Goal: Task Accomplishment & Management: Use online tool/utility

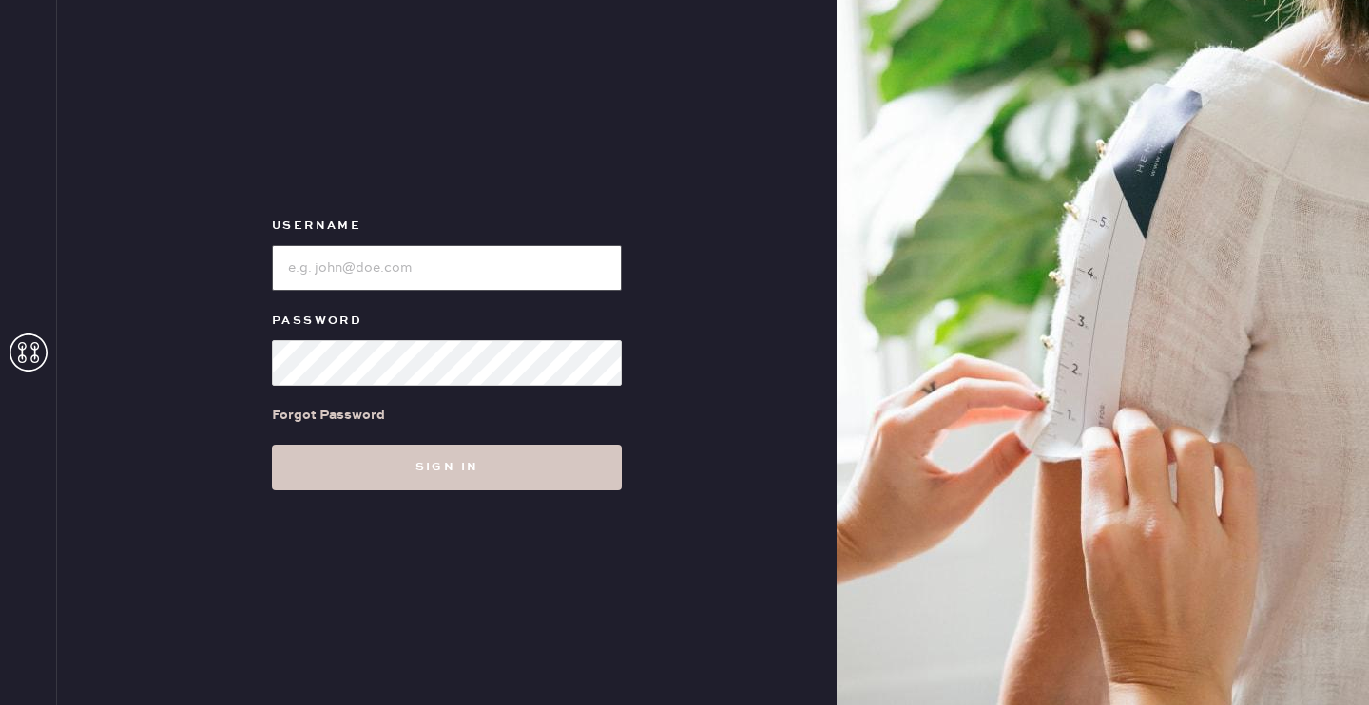
type input "reformationsantamonica"
click at [416, 267] on input "loginName" at bounding box center [447, 268] width 350 height 46
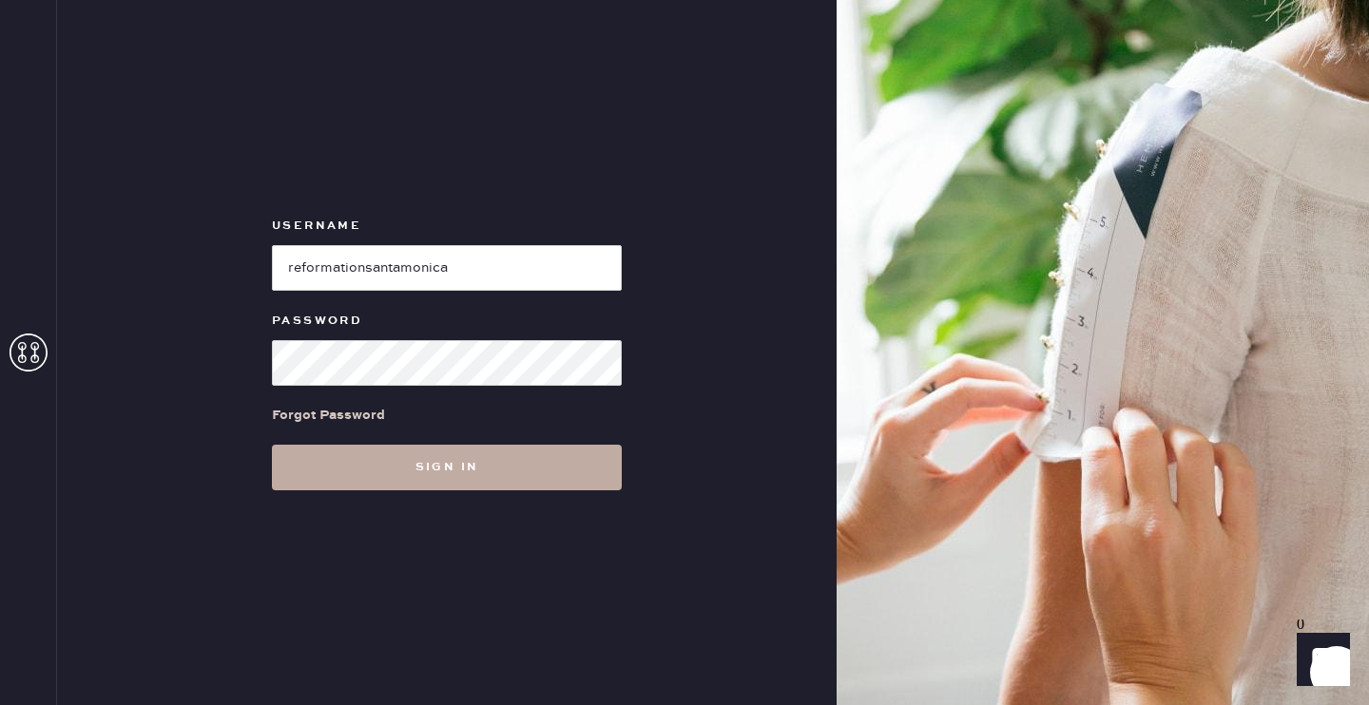
click at [348, 471] on button "Sign in" at bounding box center [447, 468] width 350 height 46
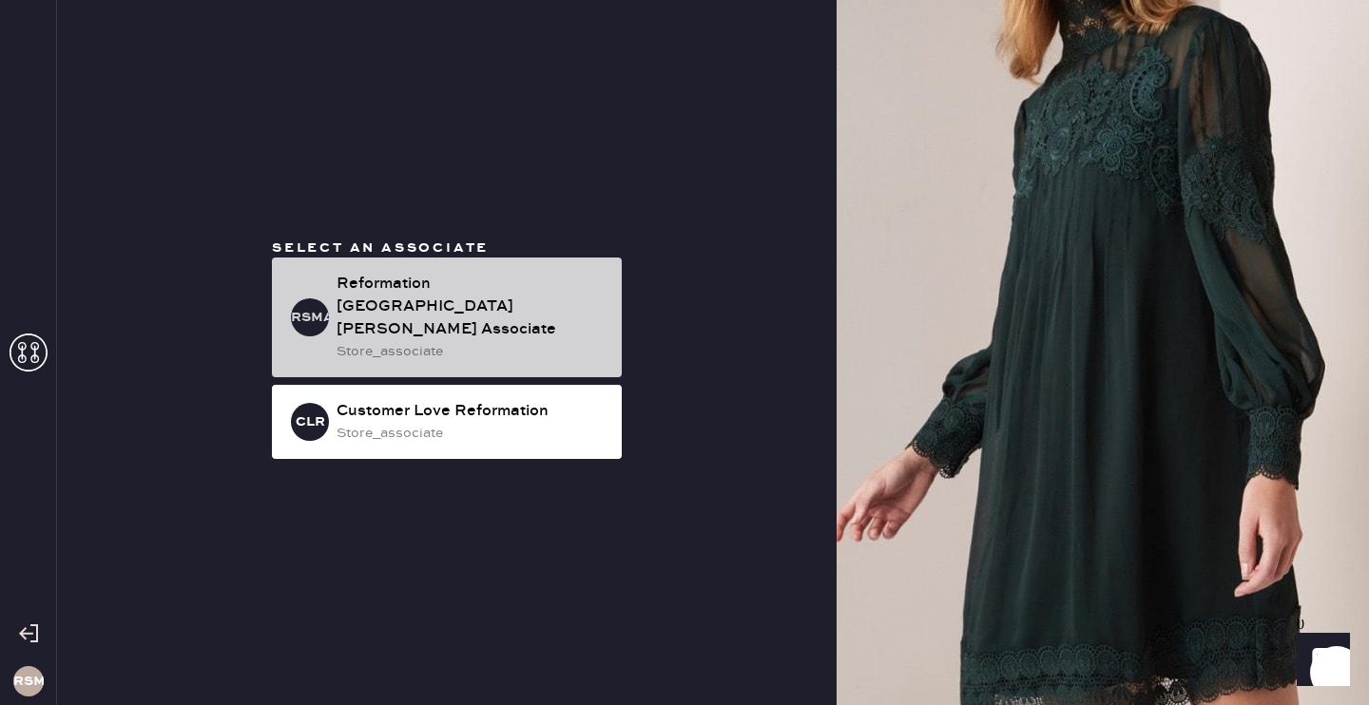
click at [533, 326] on div "Reformation [GEOGRAPHIC_DATA][PERSON_NAME] Associate" at bounding box center [471, 307] width 270 height 68
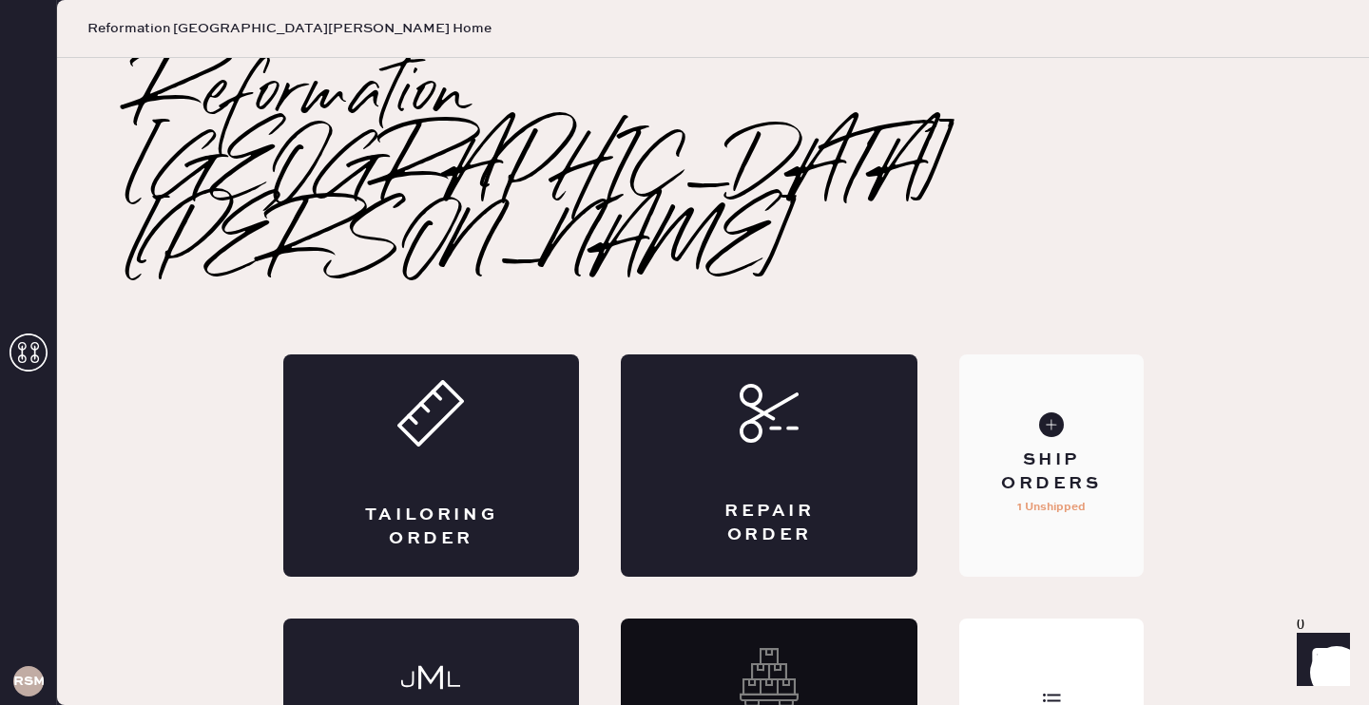
click at [1044, 449] on div "Ship Orders" at bounding box center [1050, 473] width 153 height 48
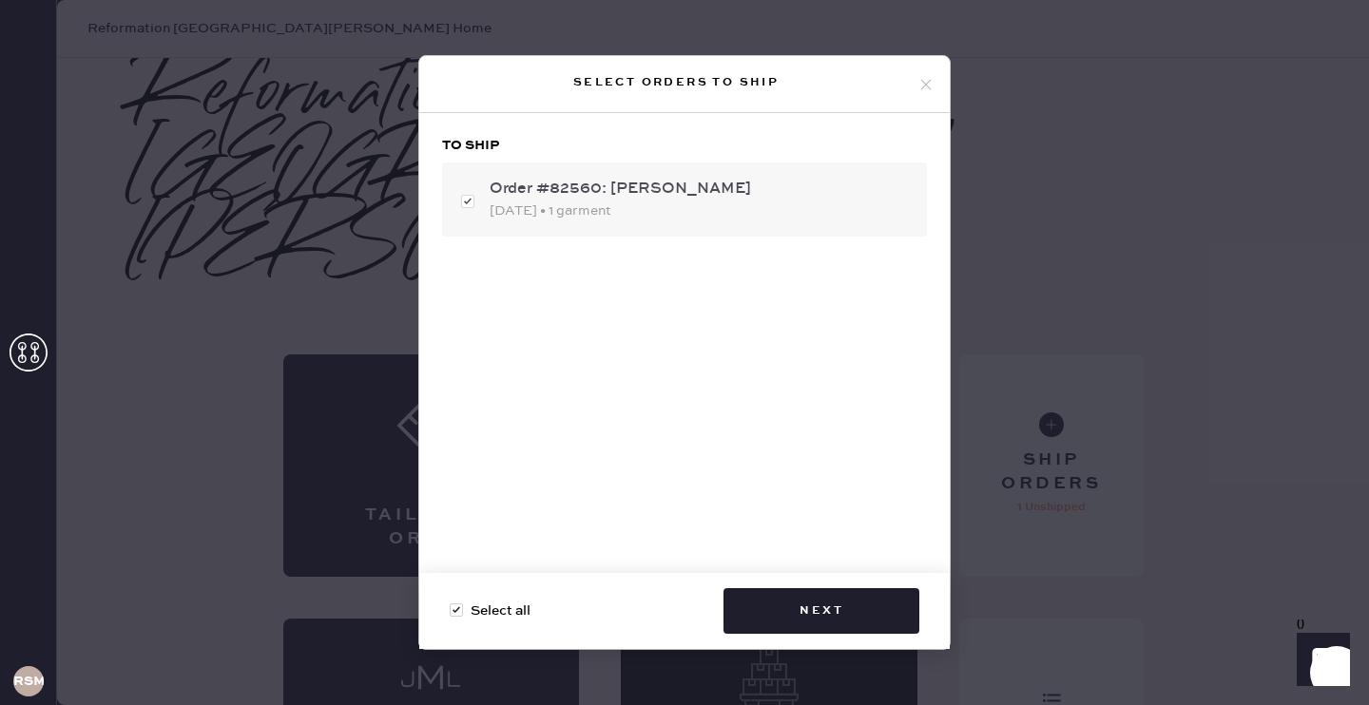
click at [795, 203] on div "[DATE] • 1 garment" at bounding box center [700, 211] width 422 height 21
checkbox input "false"
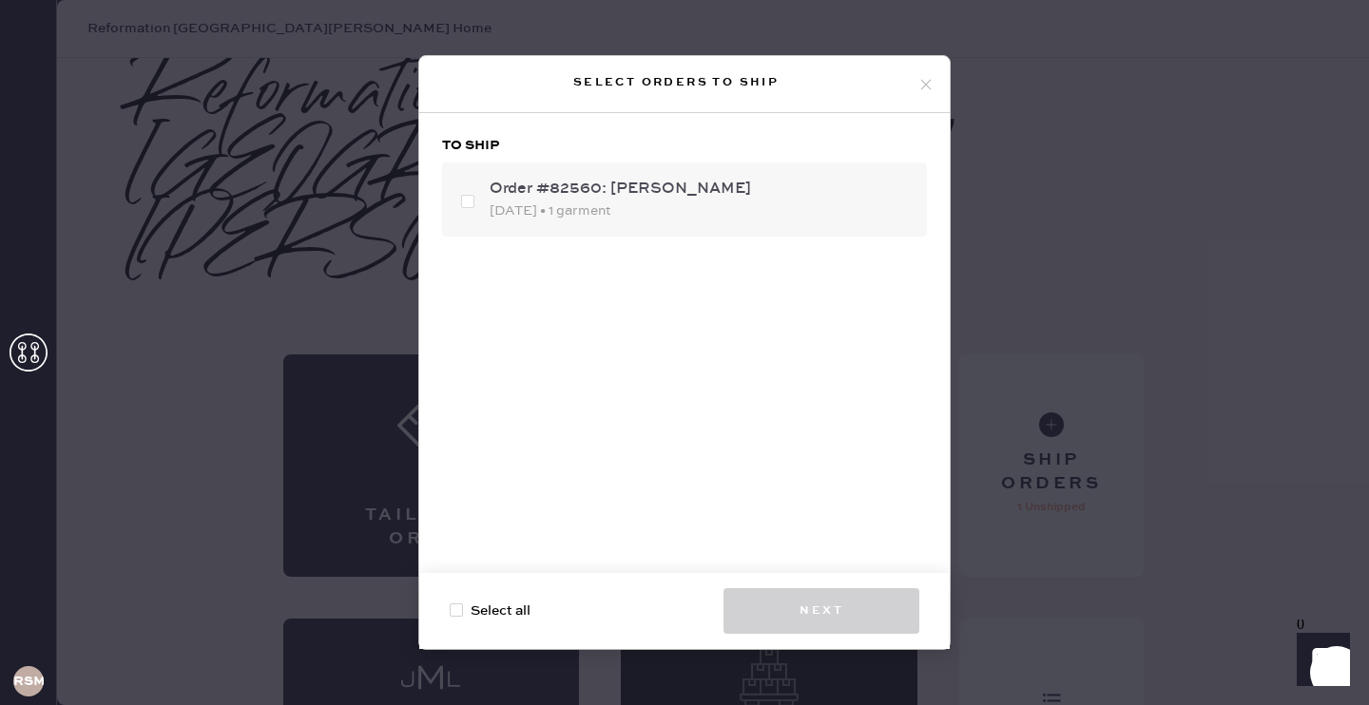
click at [717, 200] on div "Order #82560: [PERSON_NAME]" at bounding box center [700, 189] width 422 height 23
checkbox input "true"
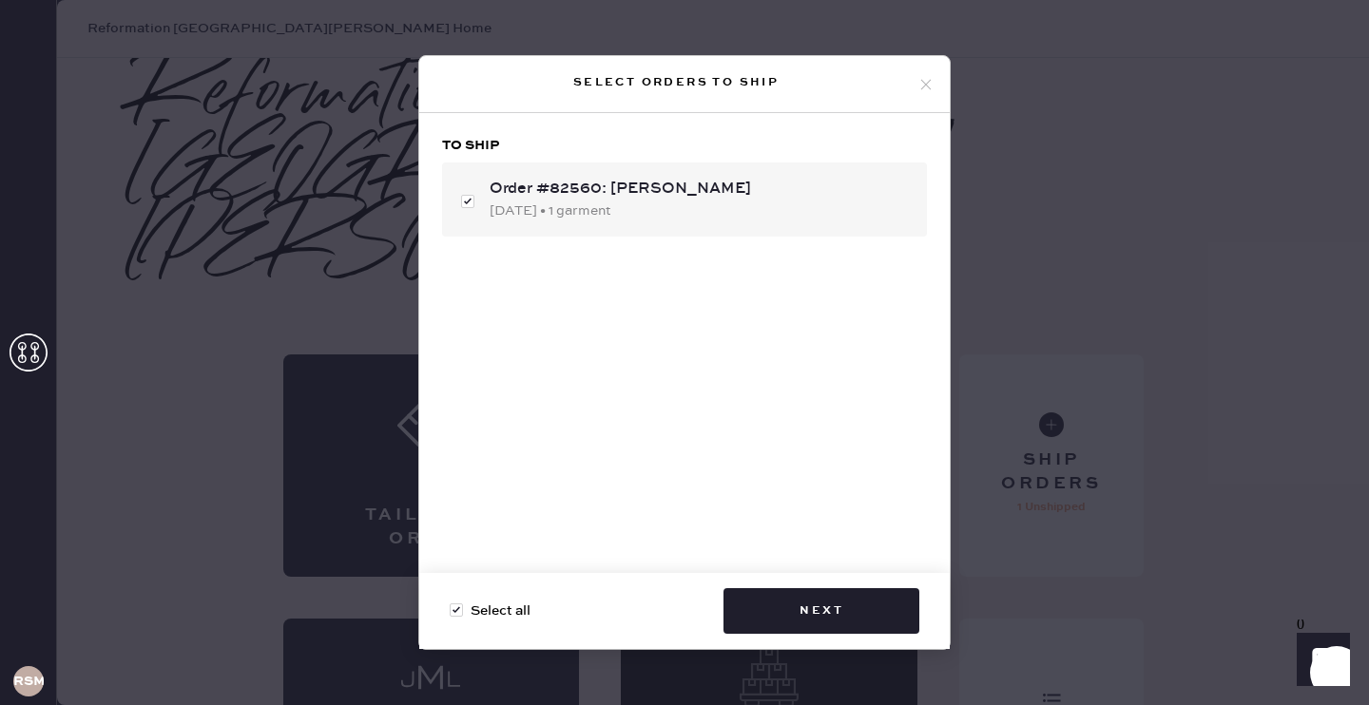
click at [925, 85] on use at bounding box center [926, 84] width 10 height 10
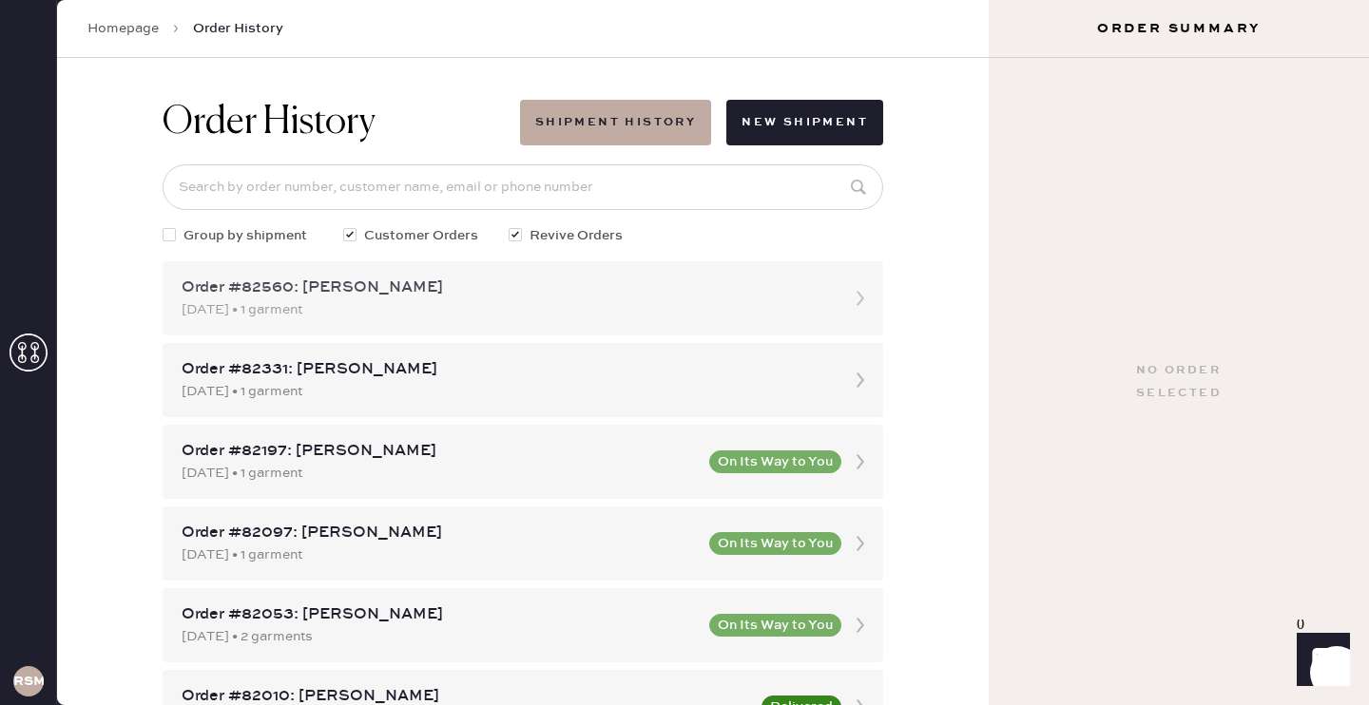
click at [675, 293] on div "Order #82560: [PERSON_NAME]" at bounding box center [506, 288] width 648 height 23
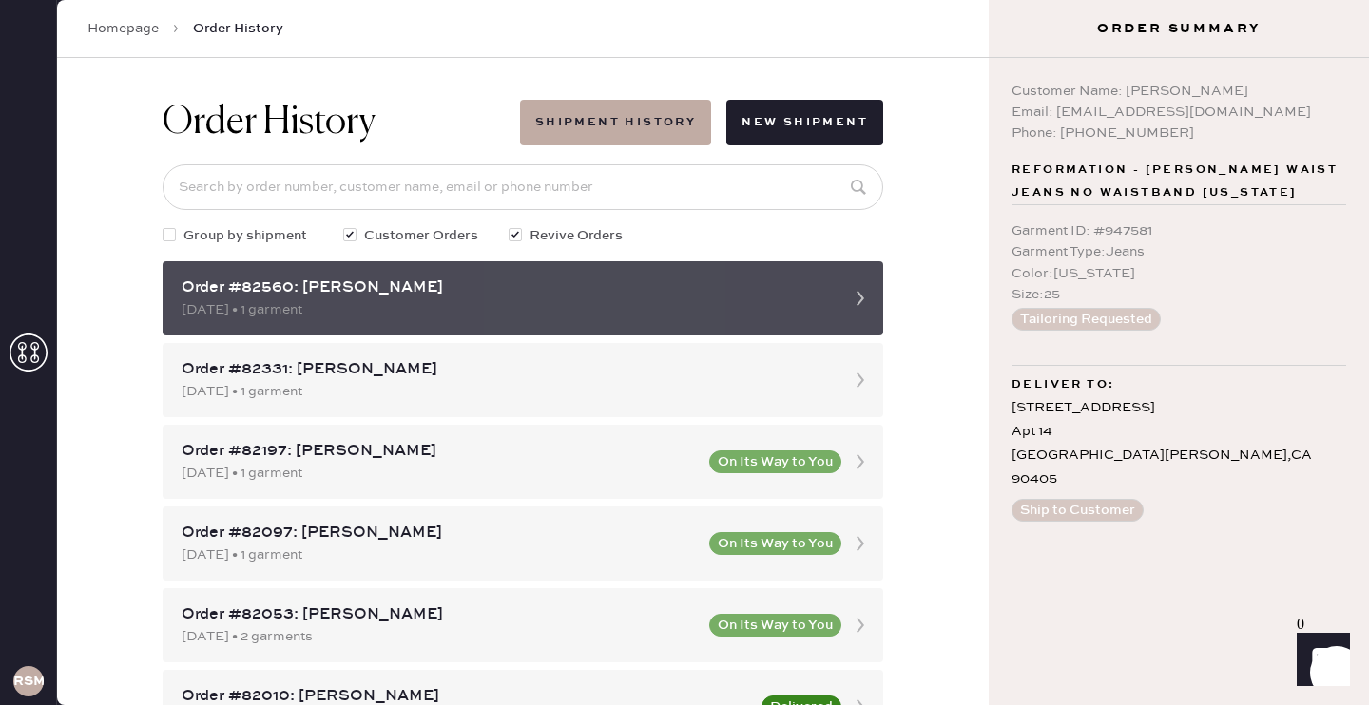
click at [855, 301] on icon at bounding box center [860, 298] width 38 height 38
click at [770, 309] on div "[DATE] • 1 garment" at bounding box center [506, 309] width 648 height 21
drag, startPoint x: 829, startPoint y: 292, endPoint x: 719, endPoint y: 282, distance: 109.7
click at [719, 283] on div "Order #82560: [PERSON_NAME]" at bounding box center [506, 288] width 648 height 23
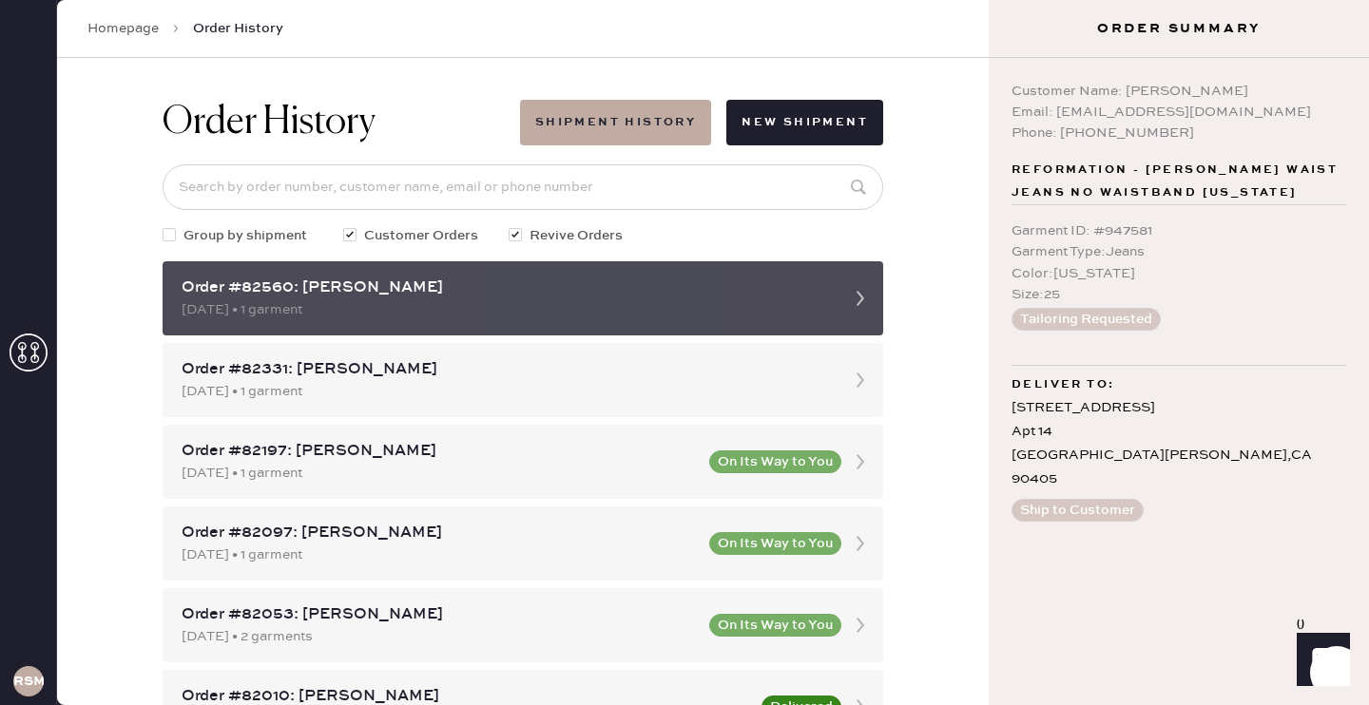
click at [739, 297] on div "Order #82560: [PERSON_NAME]" at bounding box center [506, 288] width 648 height 23
click at [382, 283] on div "Order #82560: [PERSON_NAME]" at bounding box center [506, 288] width 648 height 23
click at [769, 264] on div "Order #82560: [PERSON_NAME] [DATE] • 1 garment" at bounding box center [523, 298] width 720 height 74
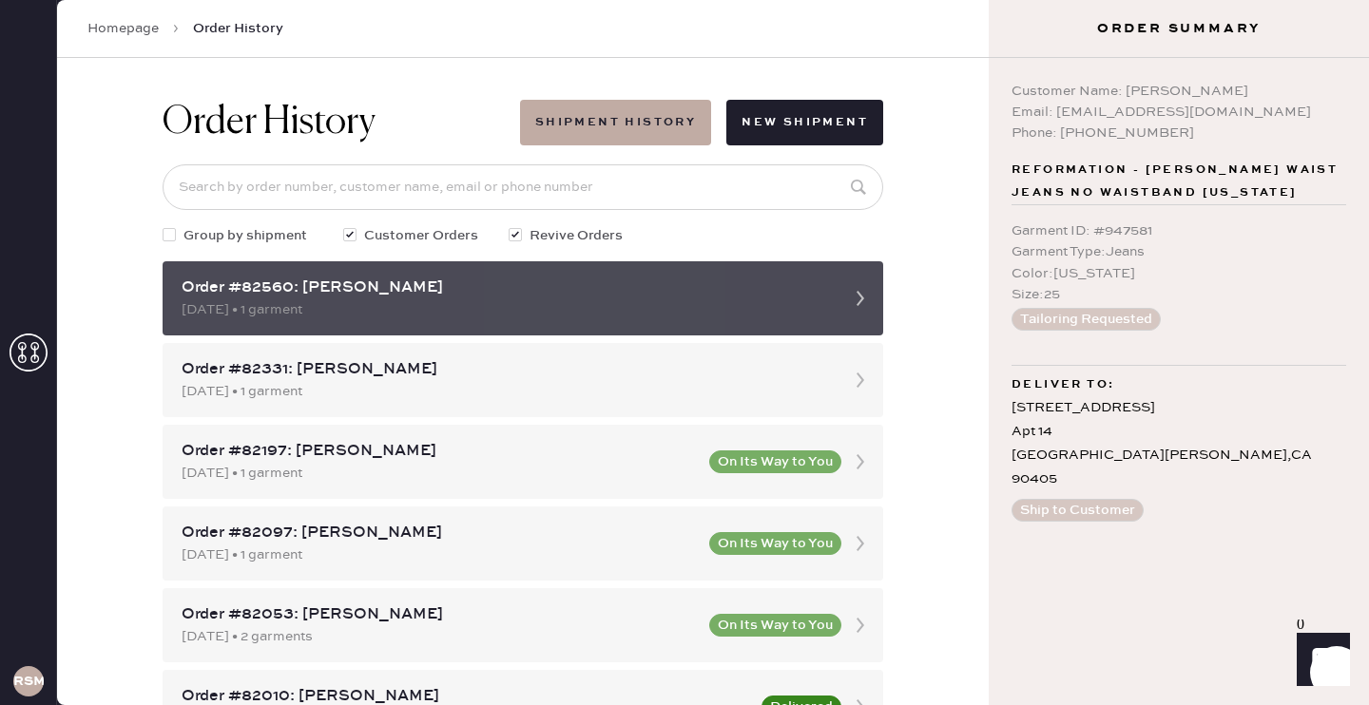
click at [874, 309] on icon at bounding box center [860, 298] width 38 height 38
click at [871, 308] on icon at bounding box center [860, 298] width 38 height 38
click at [867, 308] on icon at bounding box center [860, 298] width 38 height 38
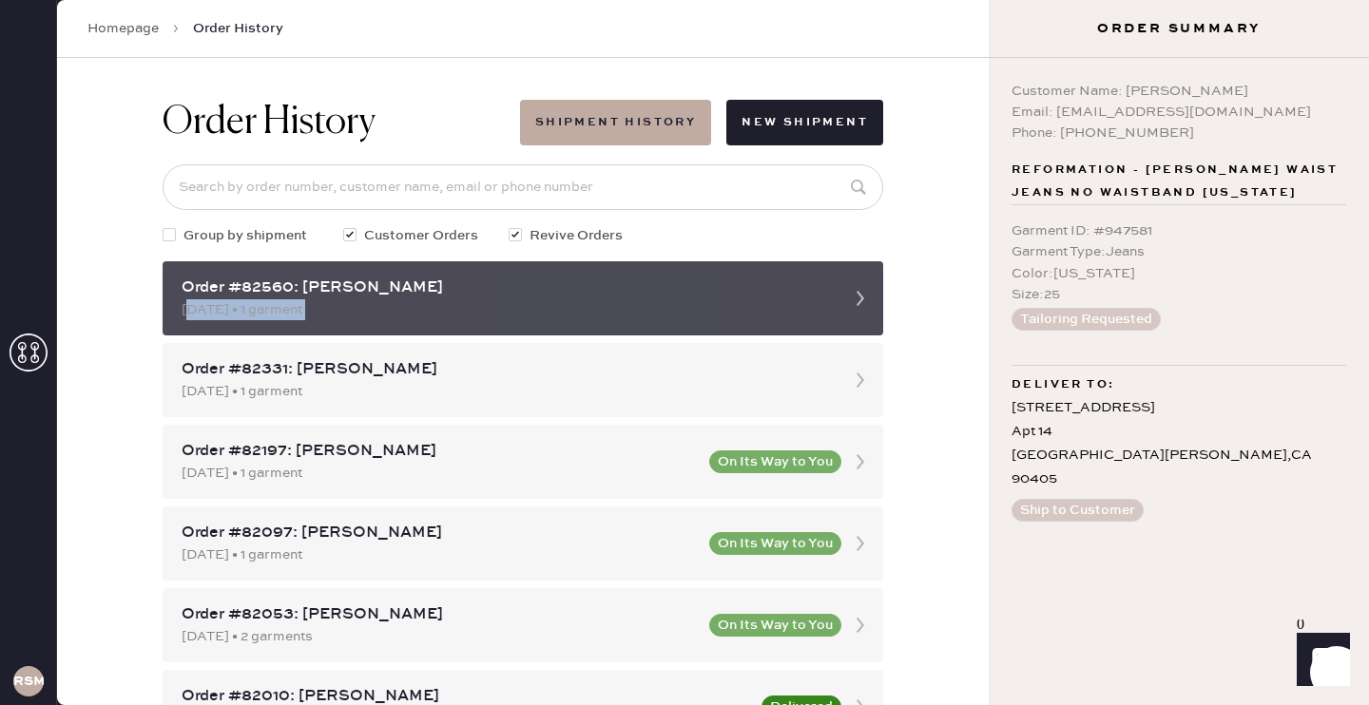
drag, startPoint x: 469, startPoint y: 290, endPoint x: 730, endPoint y: 303, distance: 260.7
click at [731, 303] on div "Order #82560: [PERSON_NAME] [DATE] • 1 garment" at bounding box center [506, 299] width 648 height 44
drag, startPoint x: 770, startPoint y: 308, endPoint x: 531, endPoint y: 298, distance: 238.7
click at [531, 299] on div "[DATE] • 1 garment" at bounding box center [506, 309] width 648 height 21
click at [859, 295] on use at bounding box center [860, 298] width 8 height 15
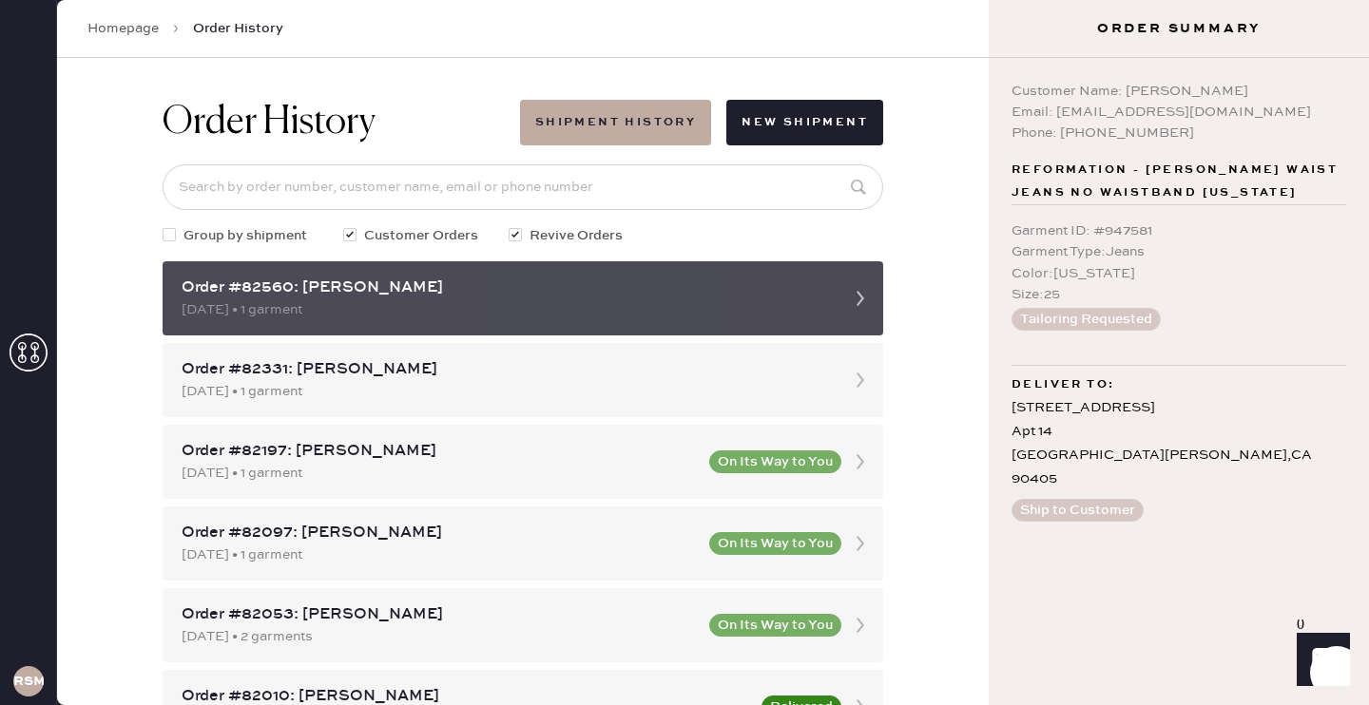
click at [832, 306] on div "Order #82560: [PERSON_NAME] [DATE] • 1 garment" at bounding box center [523, 298] width 720 height 74
click at [861, 296] on icon at bounding box center [860, 298] width 38 height 38
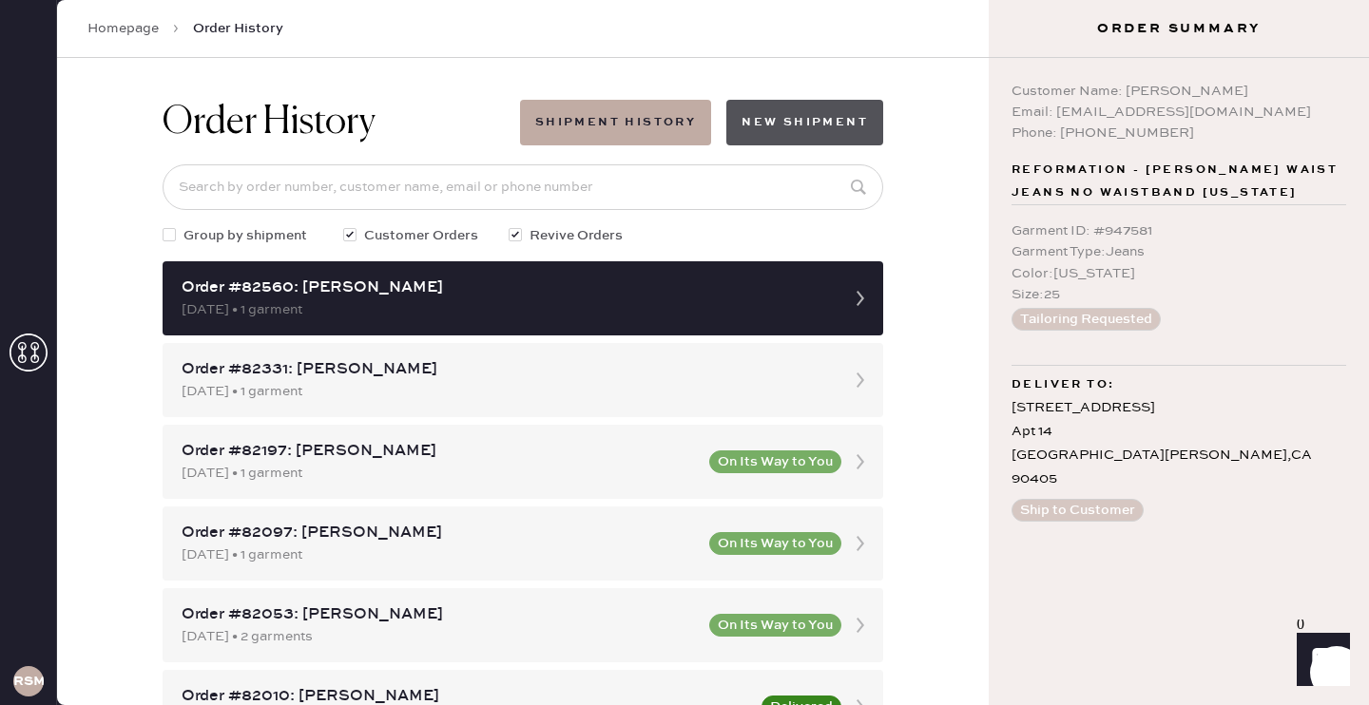
click at [814, 119] on button "New Shipment" at bounding box center [804, 123] width 157 height 46
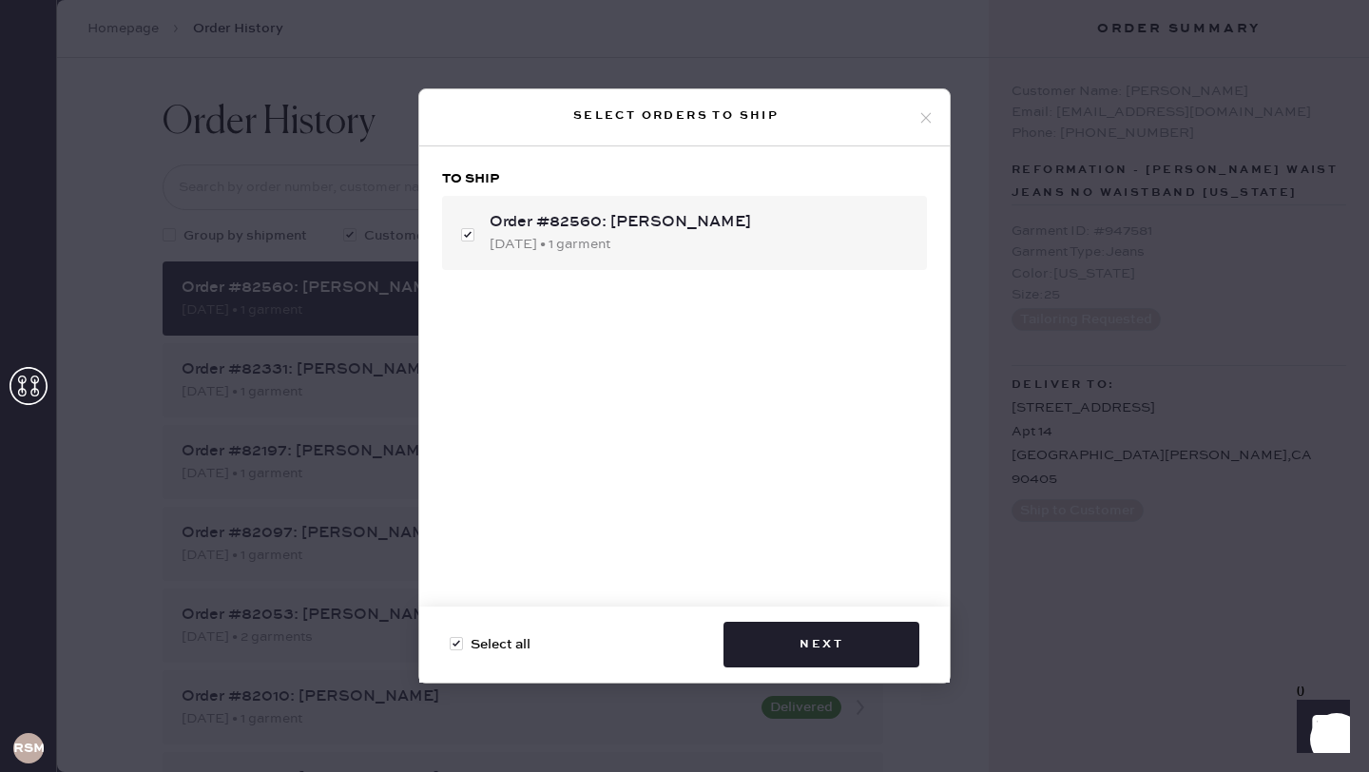
click at [923, 122] on icon at bounding box center [925, 117] width 17 height 17
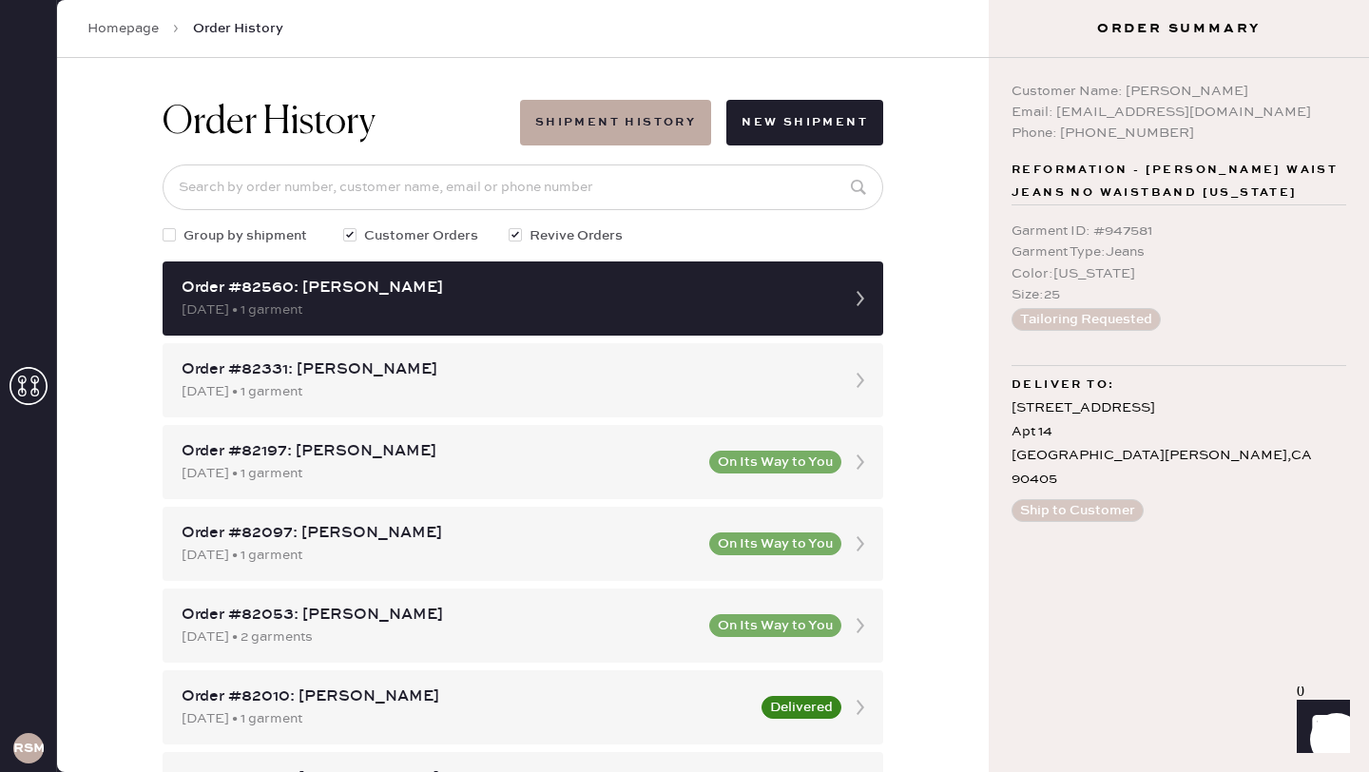
click at [858, 297] on icon at bounding box center [860, 298] width 38 height 38
drag, startPoint x: 1159, startPoint y: 230, endPoint x: 1008, endPoint y: 234, distance: 150.2
click at [1008, 234] on div "Customer Name: [PERSON_NAME] Email: [EMAIL_ADDRESS][DOMAIN_NAME] Phone: [PHONE_…" at bounding box center [1178, 415] width 380 height 714
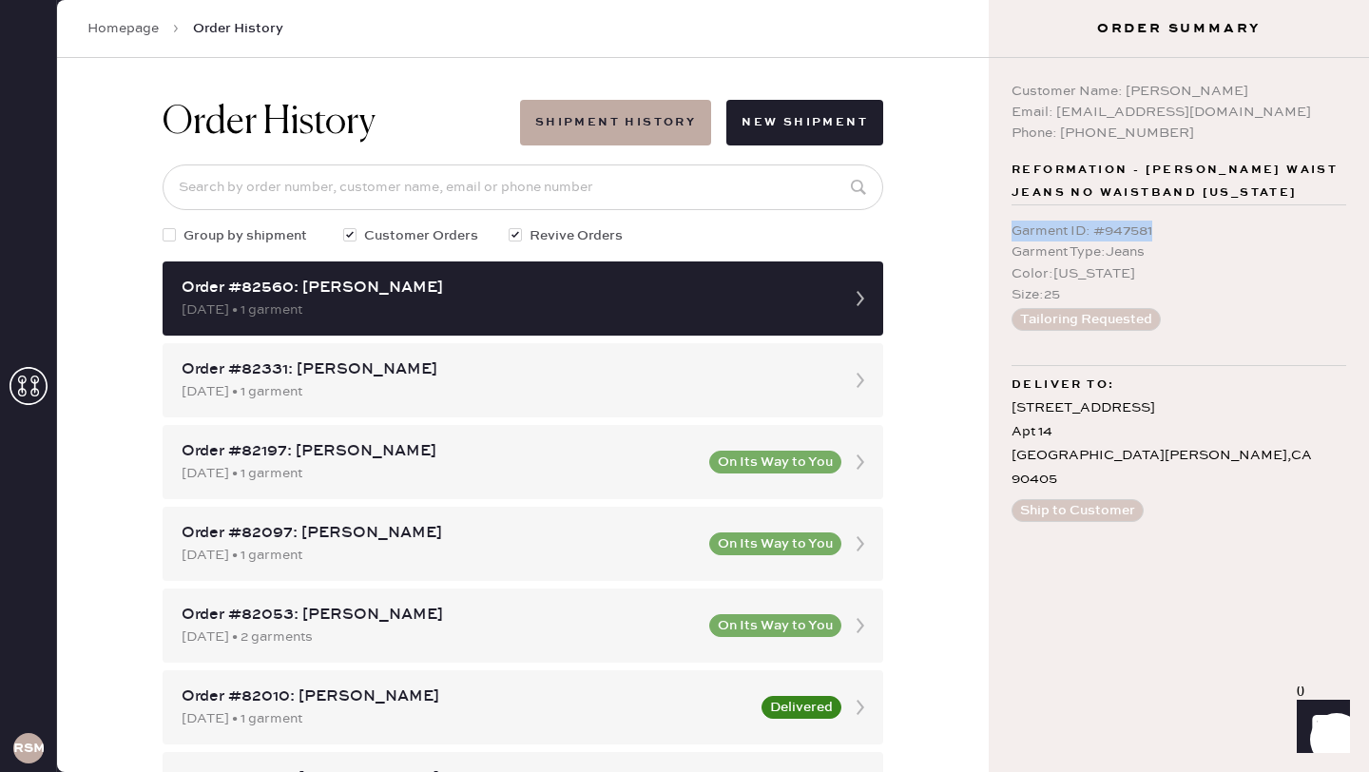
copy div "Garment ID : # 947581"
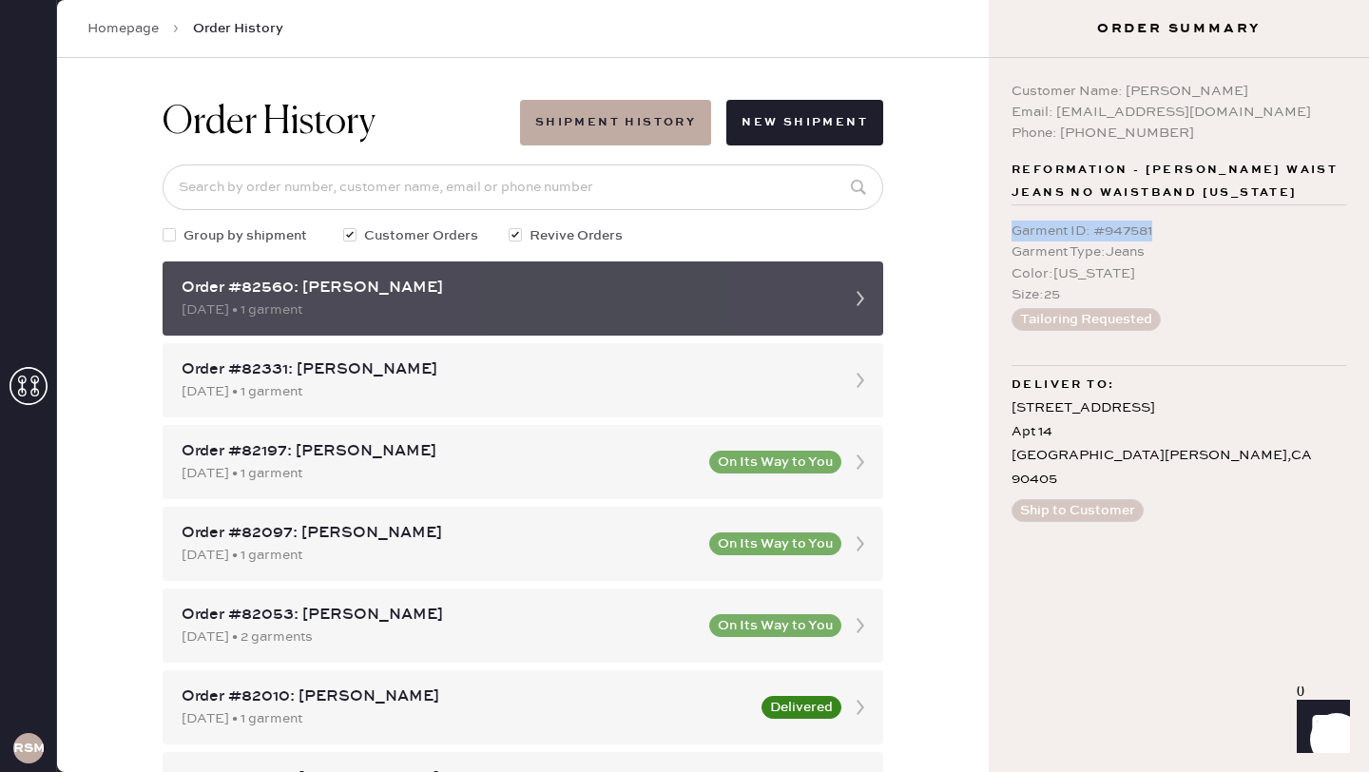
drag, startPoint x: 458, startPoint y: 288, endPoint x: 214, endPoint y: 263, distance: 245.5
click at [214, 263] on div "Order #82560: [PERSON_NAME] [DATE] • 1 garment" at bounding box center [523, 298] width 720 height 74
copy div "Order #82560: [PERSON_NAME]"
